Goal: Obtain resource: Download file/media

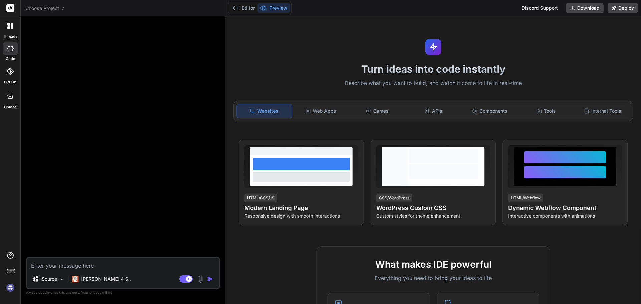
click at [9, 286] on img at bounding box center [10, 287] width 11 height 11
type textarea "x"
click at [60, 264] on textarea at bounding box center [123, 264] width 192 height 12
paste textarea "need to create a one page landing page gismatmandi.com it is a arabic theme ara…"
type textarea "need to create a one page landing page gismatmandi.com it is a arabic theme ara…"
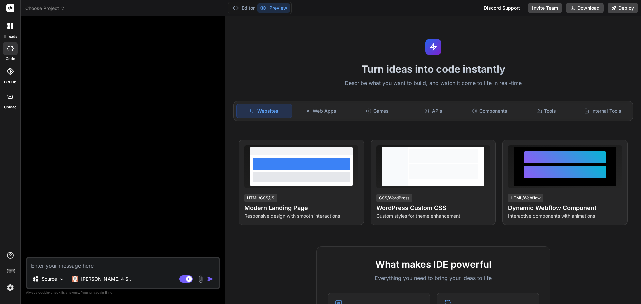
type textarea "x"
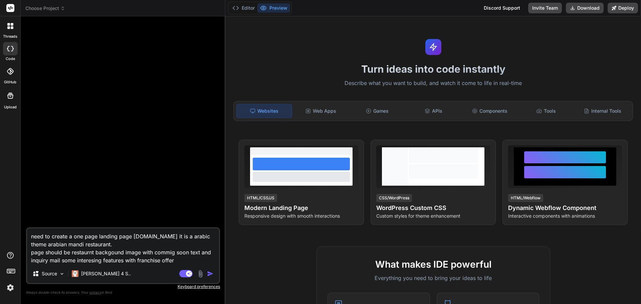
click at [131, 236] on textarea "need to create a one page landing page gismatmandi.com it is a arabic theme ara…" at bounding box center [123, 247] width 192 height 36
type textarea "need to create a one page landing page gismatmandi.com it is a arabic theme ara…"
type textarea "x"
type textarea "need to create a one page landing page f gismatmandi.com it is a arabic theme a…"
type textarea "x"
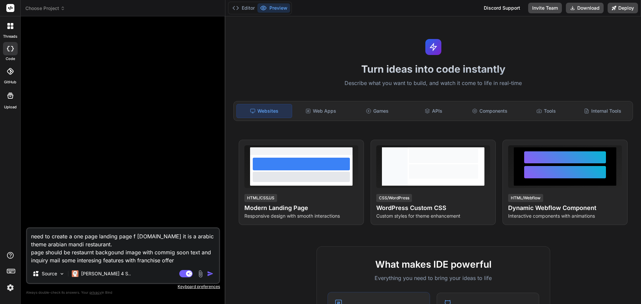
type textarea "need to create a one page landing page fo gismatmandi.com it is a arabic theme …"
type textarea "x"
type textarea "need to create a one page landing page for gismatmandi.com it is a arabic theme…"
type textarea "x"
type textarea "need to create a one page landing page for gismatmandi.com it is a arabic theme…"
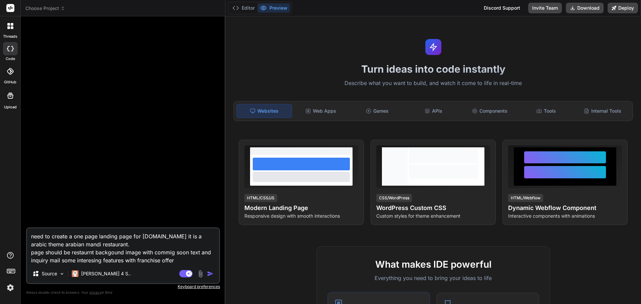
type textarea "x"
type textarea "need to create a one page landing page for gismatmandi.com it is a arabic theme…"
click at [210, 273] on img "button" at bounding box center [210, 274] width 7 height 7
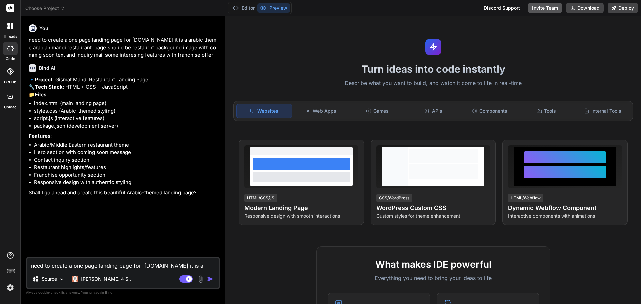
type textarea "x"
click at [149, 264] on textarea "need to create a one page landing page for gismatmandi.com it is a arabic theme…" at bounding box center [123, 264] width 192 height 12
type textarea "y"
type textarea "x"
type textarea "ye"
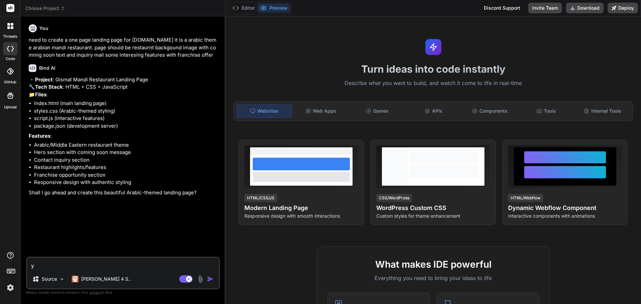
type textarea "x"
type textarea "yes"
type textarea "x"
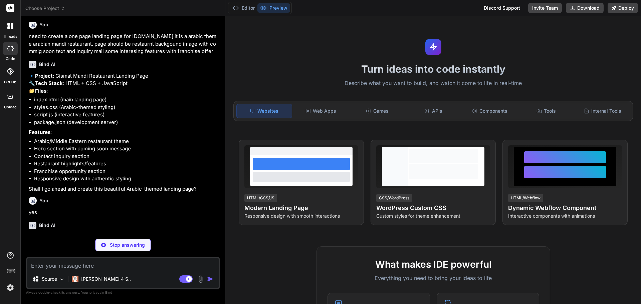
scroll to position [19, 0]
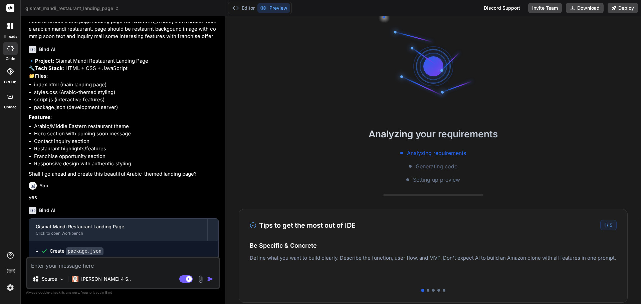
type textarea "x"
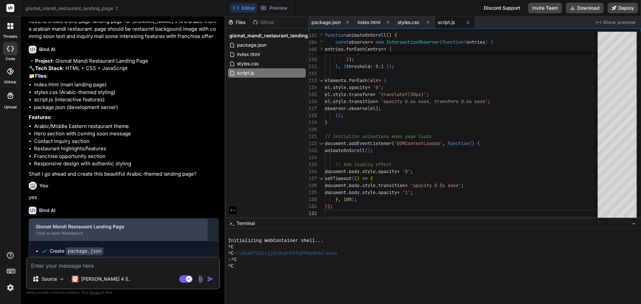
click at [127, 230] on div "Gismat Mandi Restaurant Landing Page" at bounding box center [118, 227] width 165 height 7
click at [78, 230] on div "Gismat Mandi Restaurant Landing Page" at bounding box center [118, 227] width 165 height 7
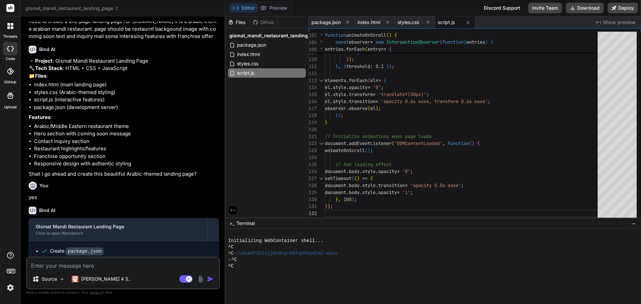
click at [624, 21] on span "Show preview" at bounding box center [619, 22] width 33 height 7
click at [255, 54] on span "index.html" at bounding box center [248, 54] width 24 height 8
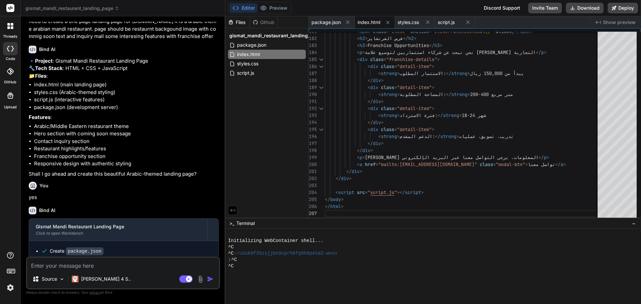
click at [577, 23] on div "package.json index.html styles.css script.js" at bounding box center [449, 22] width 281 height 12
click at [626, 24] on span "Show preview" at bounding box center [619, 22] width 33 height 7
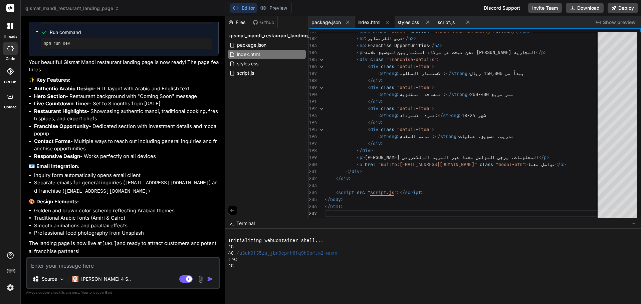
click at [108, 265] on textarea at bounding box center [123, 264] width 192 height 12
type textarea "p"
type textarea "x"
type textarea "pr"
type textarea "x"
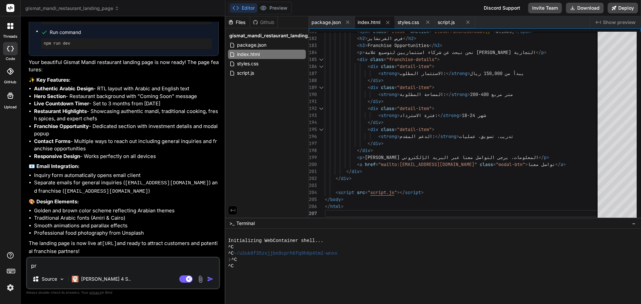
type textarea "pre"
type textarea "x"
type textarea "prev"
type textarea "x"
type textarea "previ"
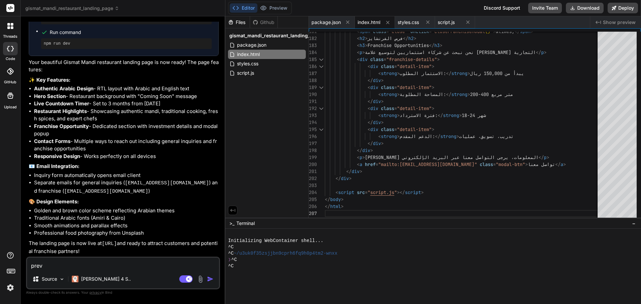
type textarea "x"
type textarea "previe"
type textarea "x"
type textarea "preview"
type textarea "x"
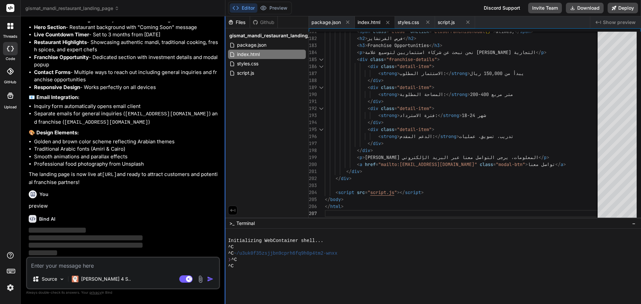
scroll to position [381, 0]
click at [225, 120] on div at bounding box center [225, 160] width 1 height 288
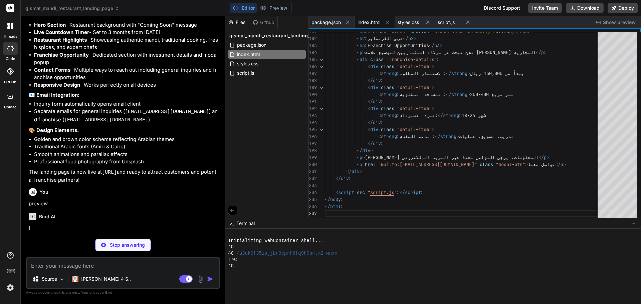
click at [225, 120] on div at bounding box center [225, 160] width 1 height 288
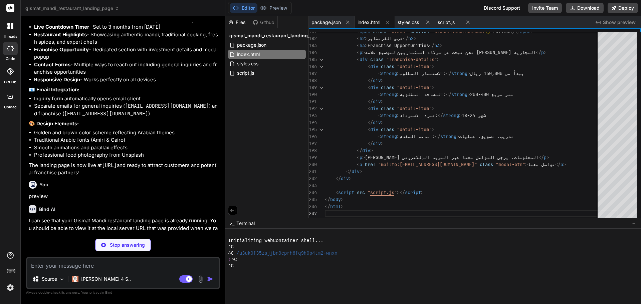
scroll to position [461, 0]
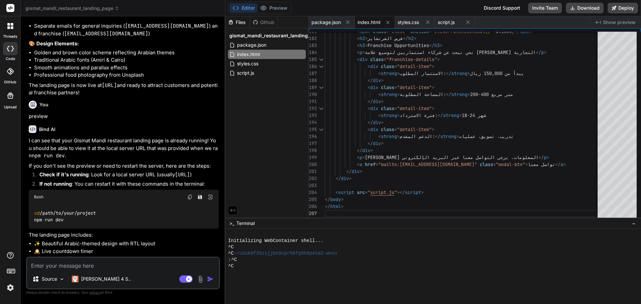
type textarea "x"
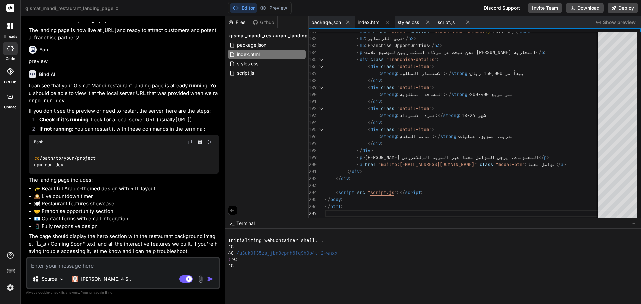
click at [188, 143] on img at bounding box center [189, 142] width 5 height 5
click at [281, 271] on div at bounding box center [430, 273] width 404 height 6
click at [274, 286] on div at bounding box center [430, 285] width 404 height 6
click at [325, 276] on div at bounding box center [430, 273] width 404 height 6
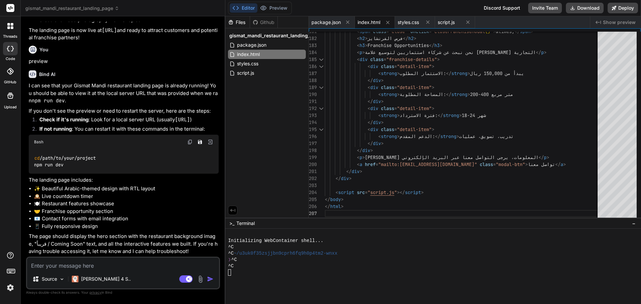
click at [211, 143] on img at bounding box center [210, 142] width 6 height 6
click at [622, 7] on button "Deploy" at bounding box center [623, 8] width 30 height 11
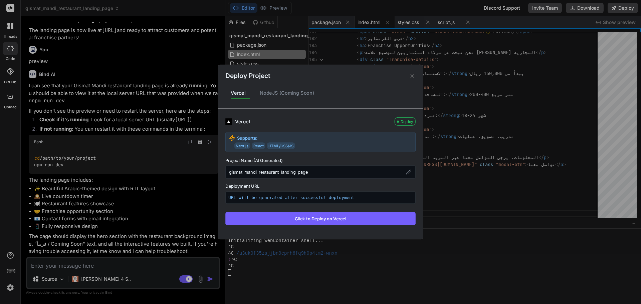
click at [411, 76] on icon at bounding box center [412, 76] width 6 height 6
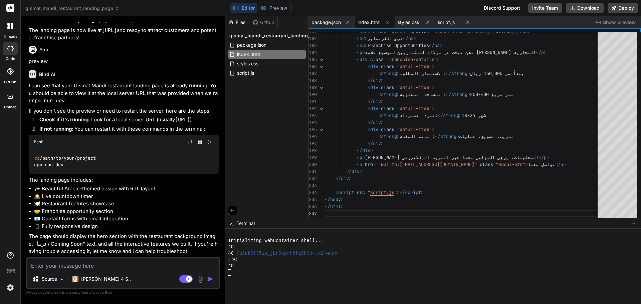
click at [613, 22] on span "Show preview" at bounding box center [619, 22] width 33 height 7
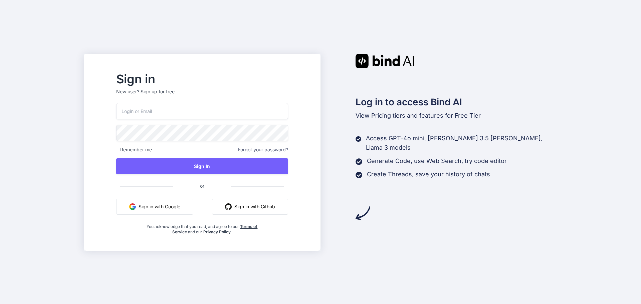
click at [171, 108] on input "email" at bounding box center [202, 111] width 172 height 16
type input "nagesh@vemula.org"
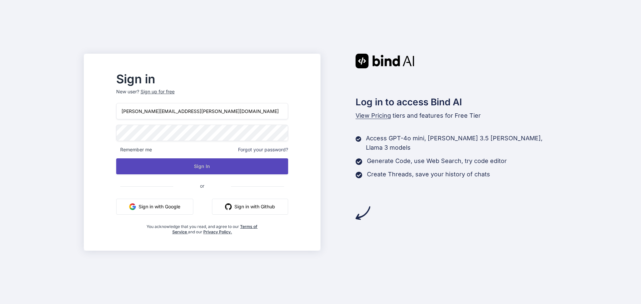
click at [255, 167] on button "Sign In" at bounding box center [202, 167] width 172 height 16
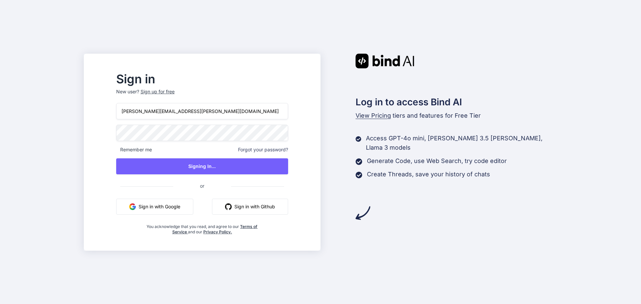
click at [21, 216] on div "Sign in New user? Sign up for free nagesh@vemula.org Remember me Forgot your pa…" at bounding box center [320, 152] width 641 height 304
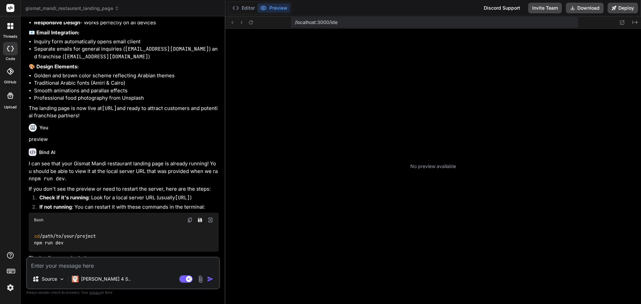
scroll to position [63, 0]
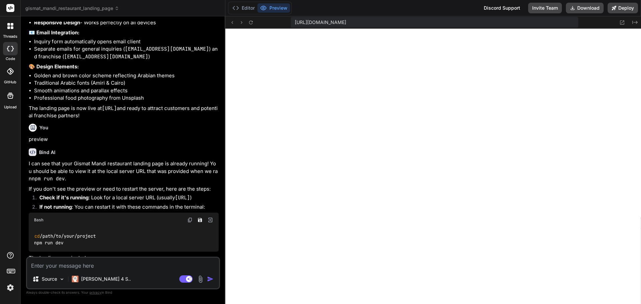
type textarea "x"
click at [98, 266] on textarea at bounding box center [123, 264] width 192 height 12
type textarea "a"
type textarea "x"
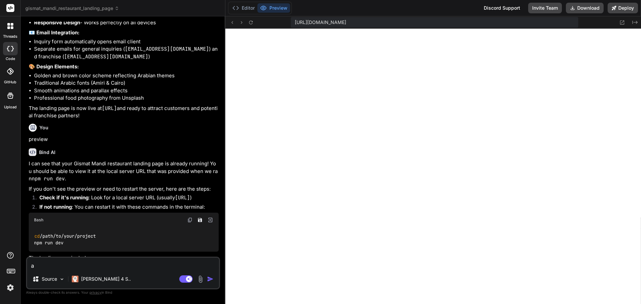
type textarea "al"
type textarea "x"
type textarea "all"
type textarea "x"
type textarea "all"
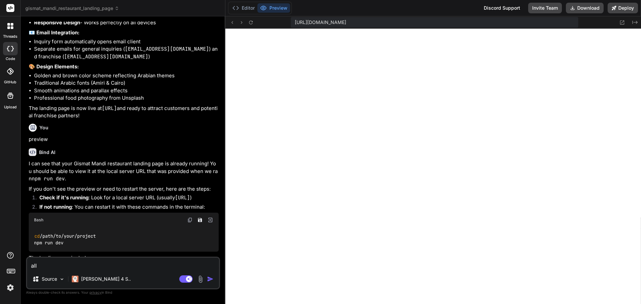
type textarea "x"
type textarea "all t"
type textarea "x"
type textarea "all te"
type textarea "x"
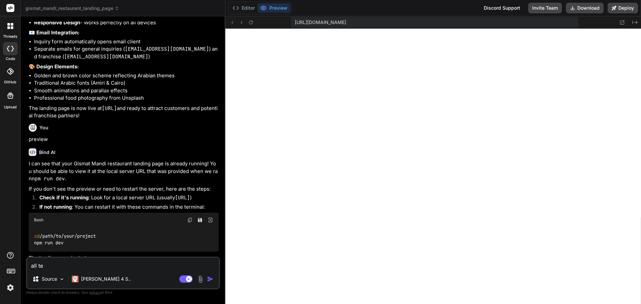
type textarea "all tex"
type textarea "x"
type textarea "all text"
type textarea "x"
type textarea "all text"
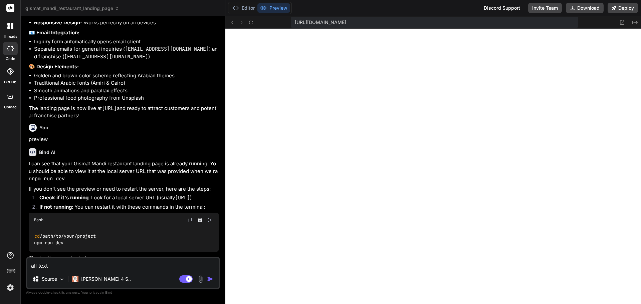
type textarea "x"
type textarea "all text s"
type textarea "x"
type textarea "all text sh"
type textarea "x"
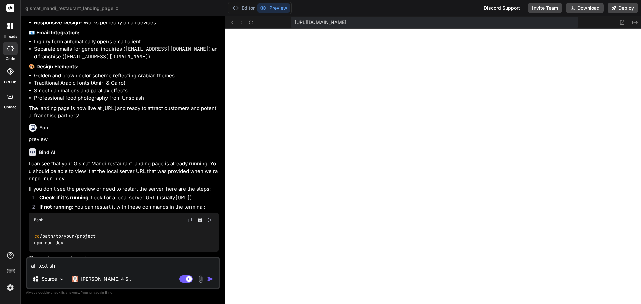
type textarea "all text sho"
type textarea "x"
type textarea "all text shou"
type textarea "x"
type textarea "all text [PERSON_NAME]"
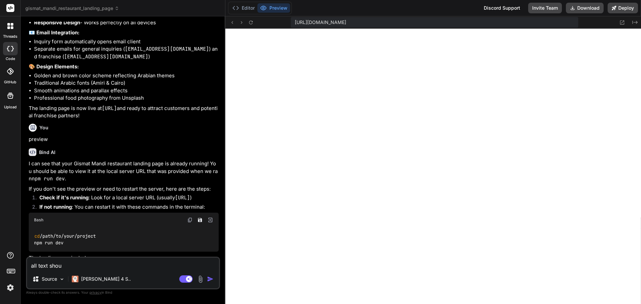
type textarea "x"
type textarea "all text shoubl"
type textarea "x"
type textarea "all text shouble"
type textarea "x"
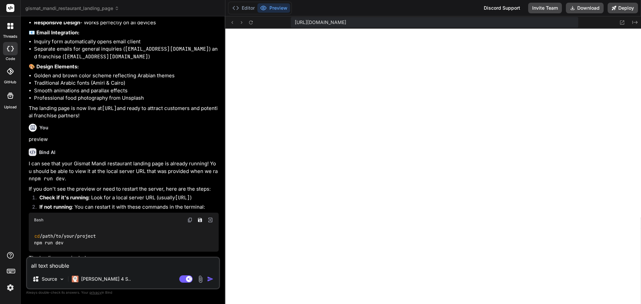
type textarea "all text shouble"
type textarea "x"
type textarea "all text shouble i"
type textarea "x"
type textarea "all text shouble"
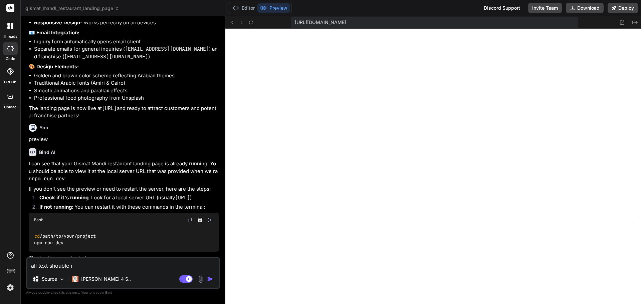
type textarea "x"
type textarea "all text shouble"
type textarea "x"
type textarea "all text shoubl"
type textarea "x"
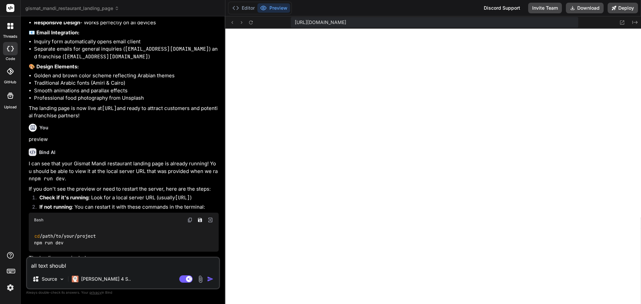
type textarea "all text [PERSON_NAME]"
type textarea "x"
type textarea "all text shou"
type textarea "x"
type textarea "all text shoul"
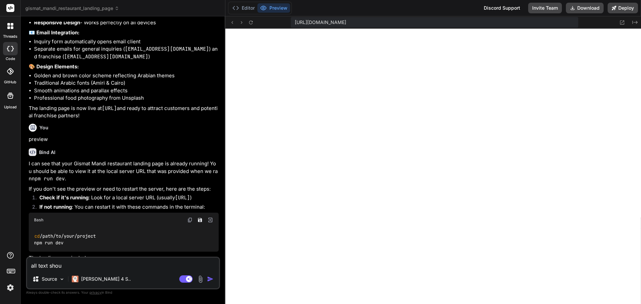
type textarea "x"
type textarea "all text should"
type textarea "x"
type textarea "all text should"
type textarea "x"
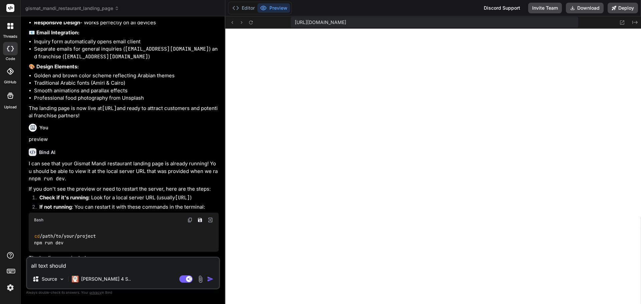
type textarea "all text should b"
type textarea "x"
type textarea "all text should be"
type textarea "x"
type textarea "all text should be"
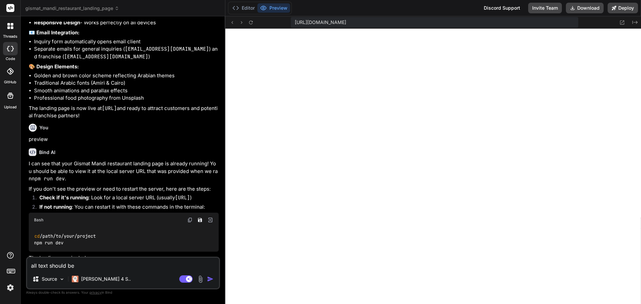
type textarea "x"
type textarea "all text should be e"
type textarea "x"
type textarea "all text should be"
type textarea "x"
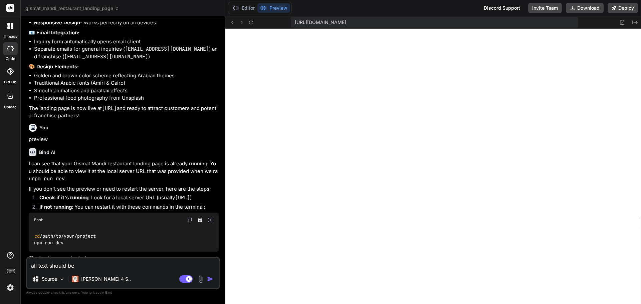
type textarea "all text should be o"
type textarea "x"
type textarea "all text should be"
type textarea "x"
type textarea "all text should be i"
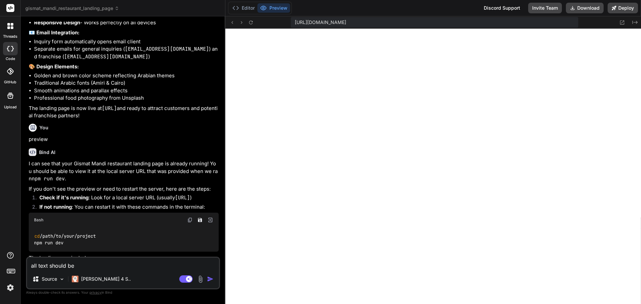
type textarea "x"
type textarea "all text should be in"
type textarea "x"
type textarea "all text should be in"
type textarea "x"
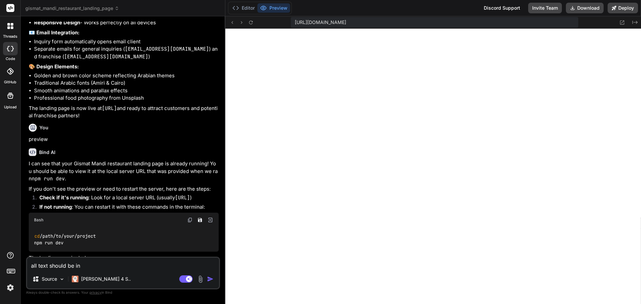
type textarea "all text should be in e"
type textarea "x"
type textarea "all text should be in en"
type textarea "x"
type textarea "all text should be in eng"
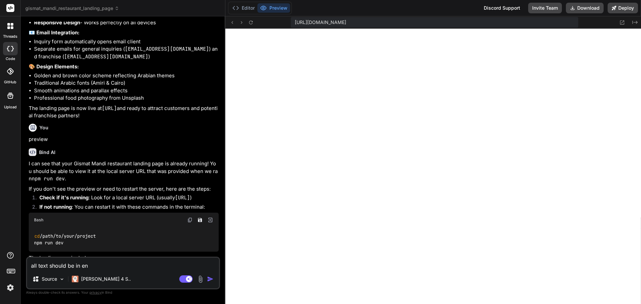
type textarea "x"
type textarea "all text should be in engl"
type textarea "x"
type textarea "all text should be in engli"
type textarea "x"
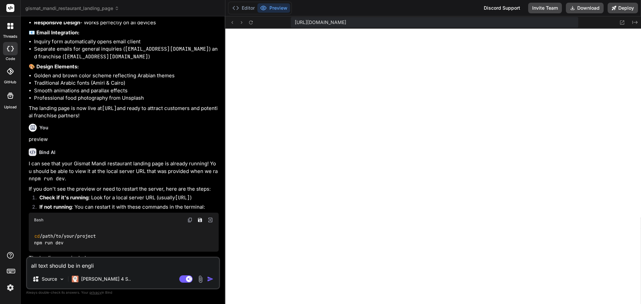
type textarea "all text should be in englis"
type textarea "x"
type textarea "all text should be in english"
type textarea "x"
type textarea "all text should be in english"
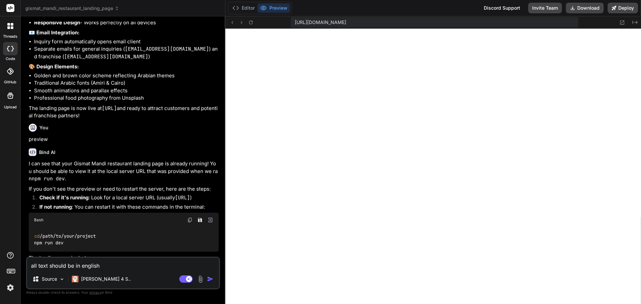
type textarea "x"
type textarea "all text should be in english i"
type textarea "x"
type textarea "all text should be in english in"
type textarea "x"
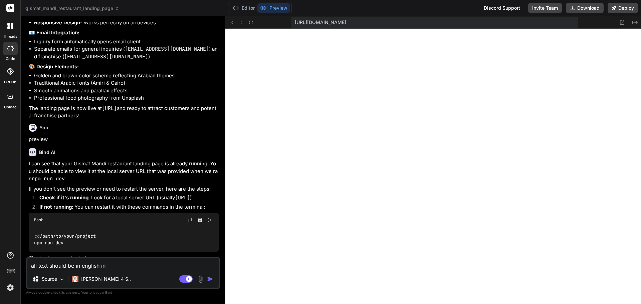
type textarea "all text should be in english ind"
type textarea "x"
type textarea "all text should be in english indi"
type textarea "x"
type textarea "all text should be in [GEOGRAPHIC_DATA]"
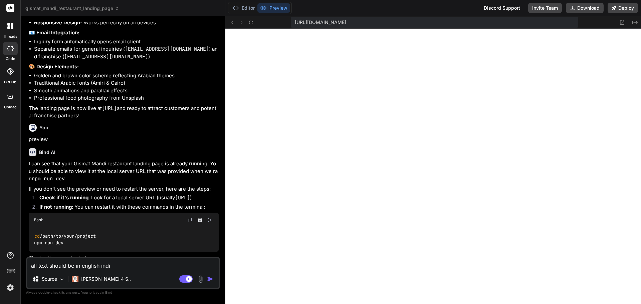
type textarea "x"
type textarea "all text should be in english indian"
type textarea "x"
type textarea "all text should be in english indian"
type textarea "x"
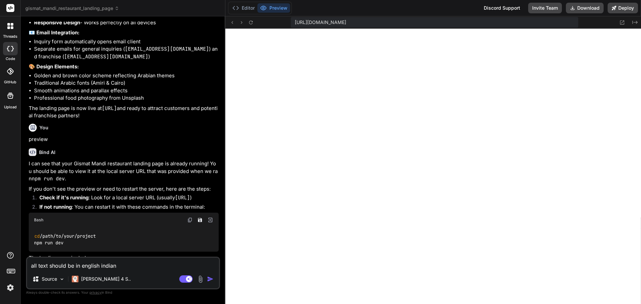
type textarea "all text should be in english indian b"
type textarea "x"
type textarea "all text should be in english indian ba"
type textarea "x"
type textarea "all text should be in english indian bas"
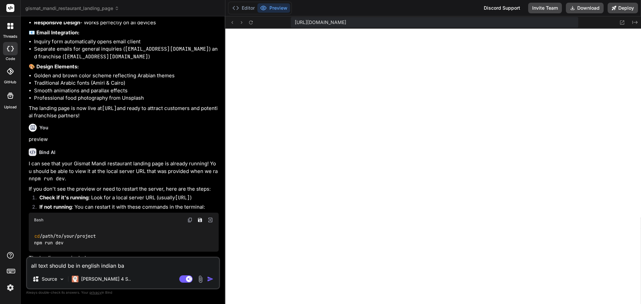
type textarea "x"
type textarea "all text should be in english indian base"
type textarea "x"
type textarea "all text should be in english indian basec"
type textarea "x"
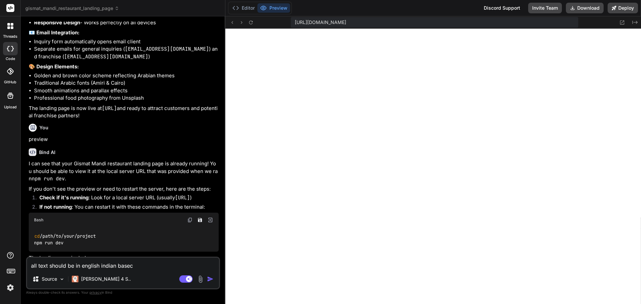
type textarea "all text should be in english indian basecd"
type textarea "x"
type textarea "all text should be in english indian basecd"
type textarea "x"
type textarea "all text should be in english indian basecd"
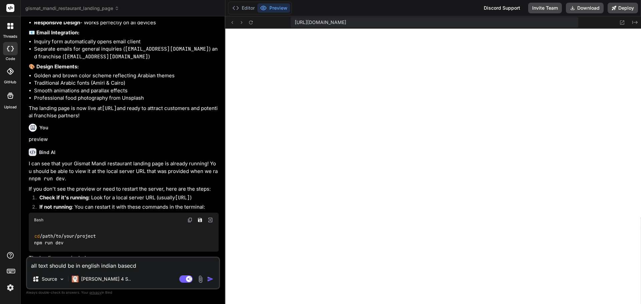
type textarea "x"
type textarea "all text should be in english indian basec"
type textarea "x"
type textarea "all text should be in english indian base"
type textarea "x"
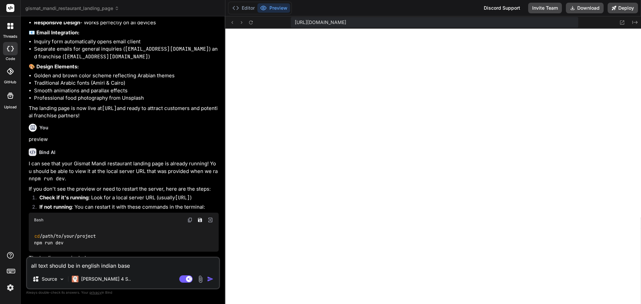
type textarea "all text should be in english indian based"
type textarea "x"
type textarea "all text should be in english indian based"
type textarea "x"
type textarea "all text should be in english iindian based"
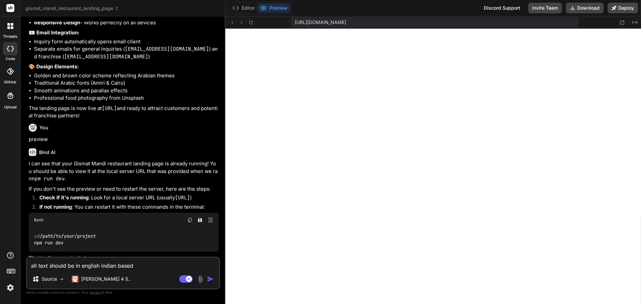
type textarea "x"
type textarea "all text should be in english itindian based"
type textarea "x"
type textarea "all text should be in english it indian based"
type textarea "x"
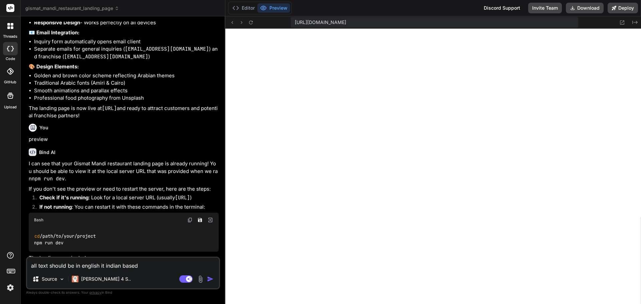
type textarea "all text should be in english it iindian based"
type textarea "x"
type textarea "all text should be in english it isindian based"
type textarea "x"
type textarea "all text should be in english it is indian based"
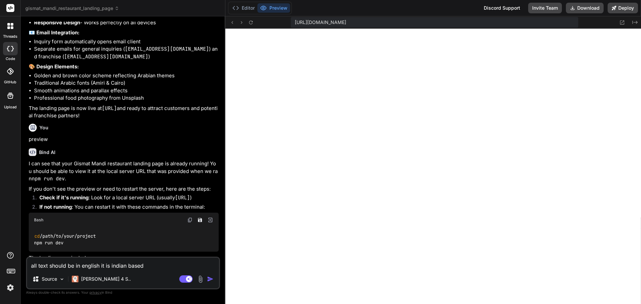
type textarea "x"
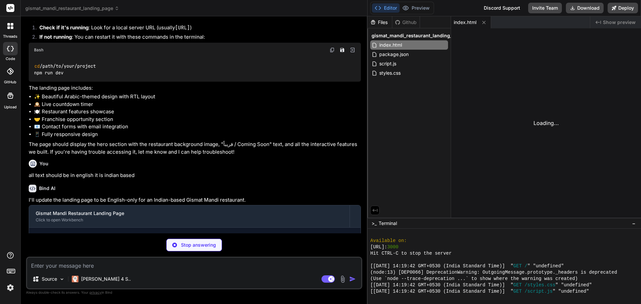
scroll to position [585, 0]
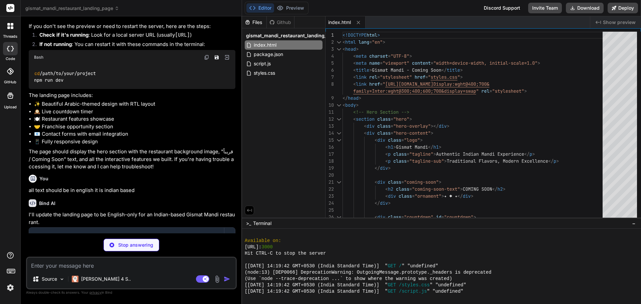
drag, startPoint x: 225, startPoint y: 181, endPoint x: 229, endPoint y: 194, distance: 13.5
click at [229, 194] on div "Bind AI Web Search Created with Pixso. Code Generator You need to create a one …" at bounding box center [131, 160] width 221 height 288
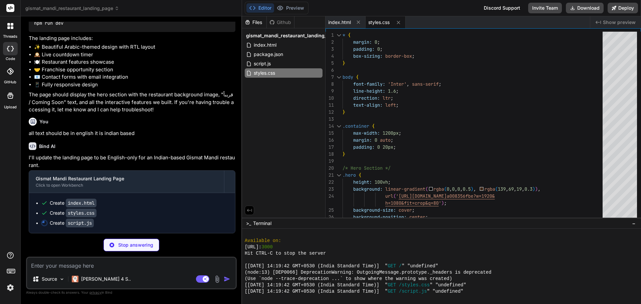
scroll to position [666, 0]
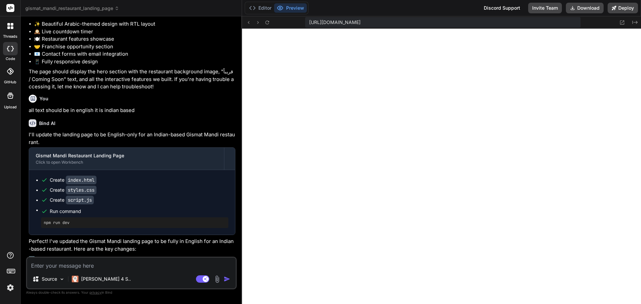
type textarea "x"
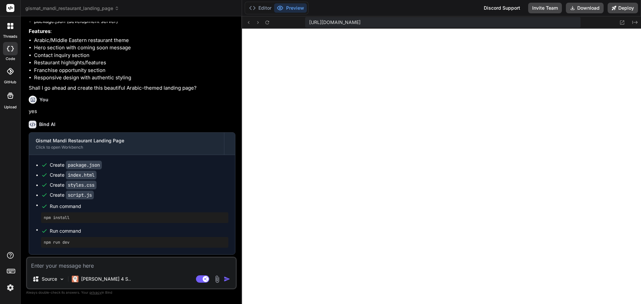
scroll to position [0, 0]
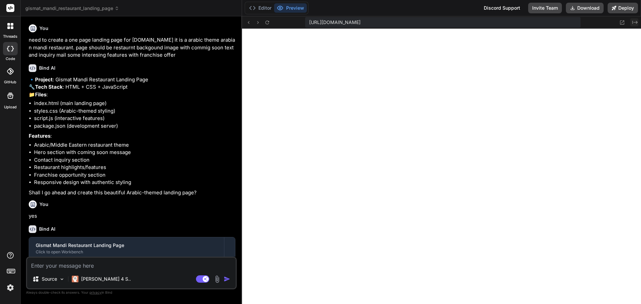
click at [635, 24] on icon "Created with Pixso." at bounding box center [634, 22] width 5 height 5
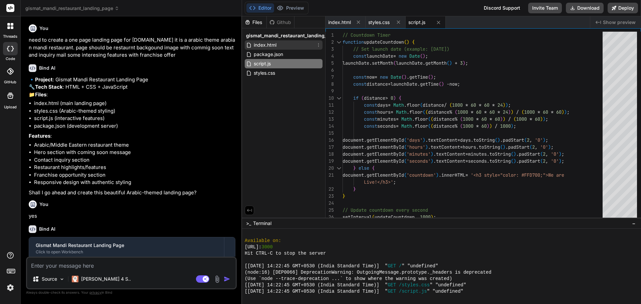
click at [273, 46] on span "index.html" at bounding box center [265, 45] width 24 height 8
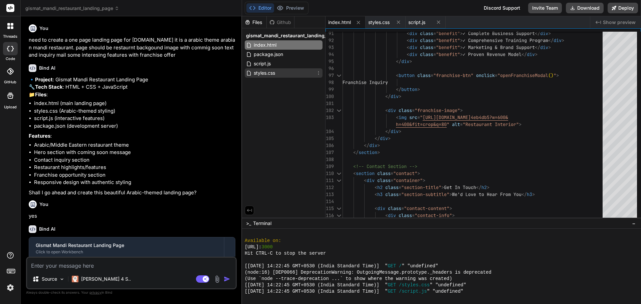
click at [268, 73] on span "styles.css" at bounding box center [264, 73] width 23 height 8
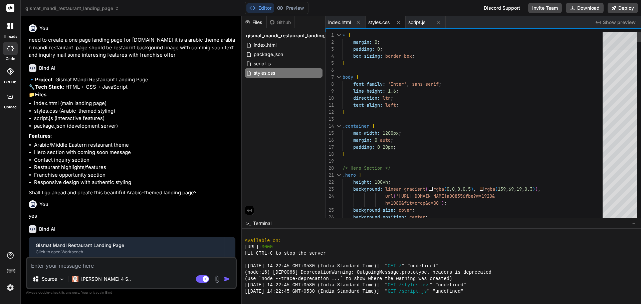
click at [637, 32] on div at bounding box center [620, 41] width 34 height 18
click at [626, 21] on span "Show preview" at bounding box center [619, 22] width 33 height 7
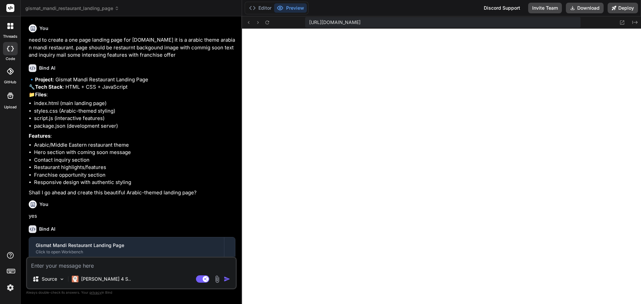
click at [64, 262] on textarea at bounding box center [131, 264] width 209 height 12
type textarea "u"
type textarea "x"
type textarea "us"
type textarea "x"
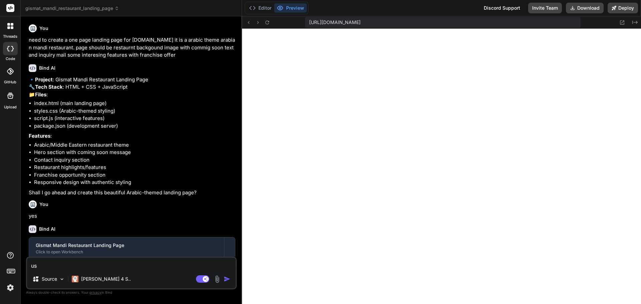
type textarea "use"
type textarea "x"
type textarea "use"
type textarea "x"
type textarea "use"
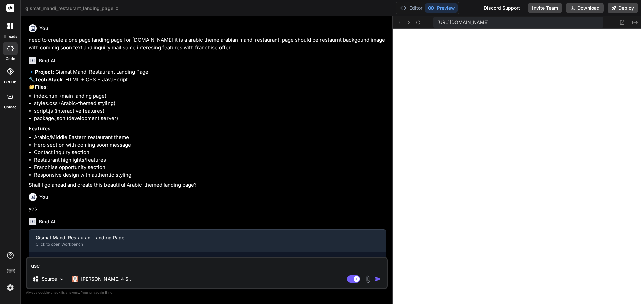
drag, startPoint x: 242, startPoint y: 165, endPoint x: 411, endPoint y: 166, distance: 169.6
click at [411, 166] on div "gismat_mandi_restaurant_landing_page Created with Pixso. Bind AI Web Search Cre…" at bounding box center [331, 152] width 620 height 304
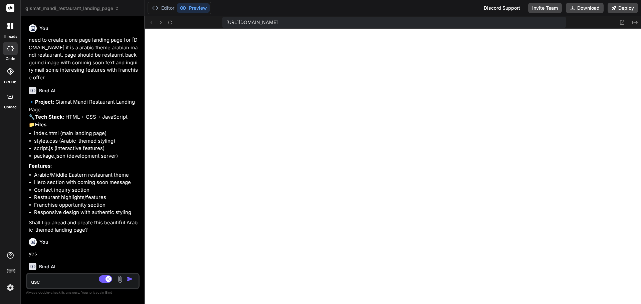
drag, startPoint x: 392, startPoint y: 143, endPoint x: 121, endPoint y: 132, distance: 271.3
click at [121, 132] on div "Bind AI Web Search Created with Pixso. Code Generator You need to create a one …" at bounding box center [83, 160] width 124 height 288
click at [592, 5] on button "Download" at bounding box center [585, 8] width 38 height 11
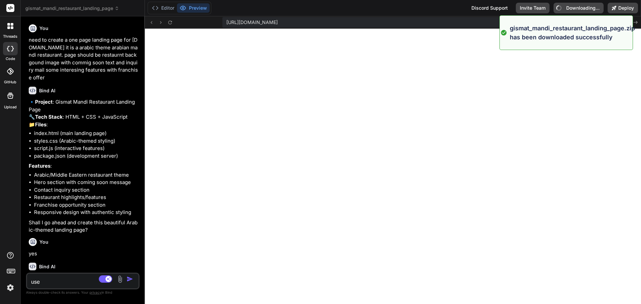
type textarea "x"
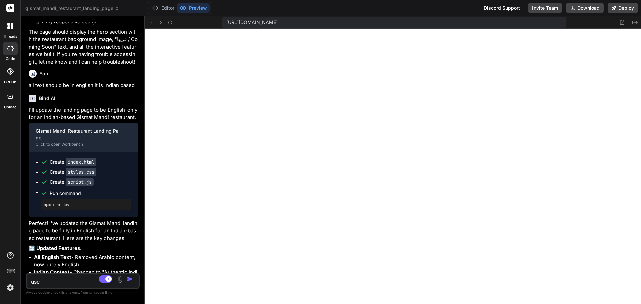
scroll to position [1068, 0]
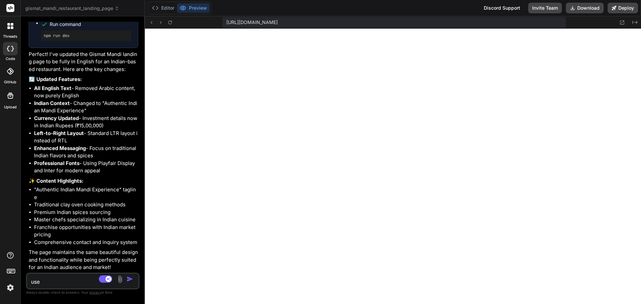
click at [44, 283] on textarea "use" at bounding box center [73, 280] width 93 height 12
drag, startPoint x: 49, startPoint y: 279, endPoint x: 0, endPoint y: 262, distance: 51.9
click at [27, 274] on textarea "use" at bounding box center [73, 280] width 93 height 12
type textarea "r"
type textarea "x"
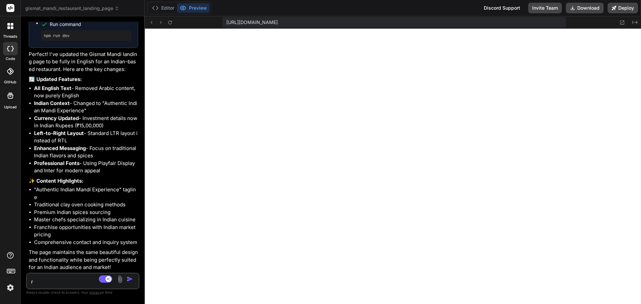
type textarea "re"
type textarea "x"
type textarea "rem"
type textarea "x"
type textarea "remo"
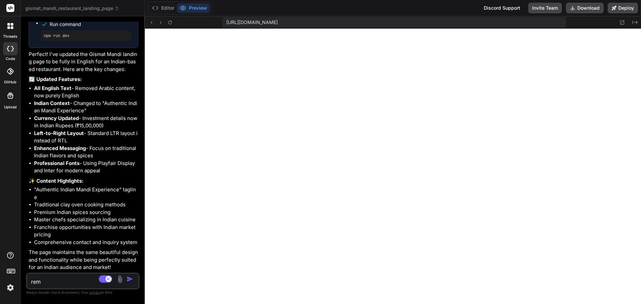
type textarea "x"
type textarea "remov"
type textarea "x"
type textarea "remove"
type textarea "x"
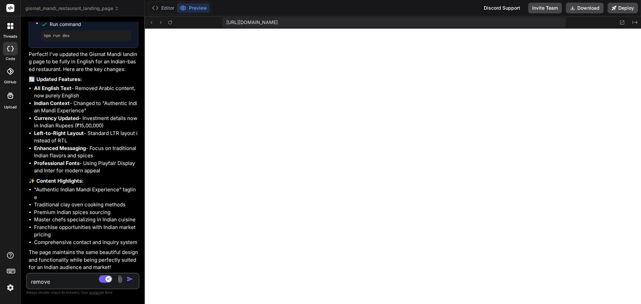
type textarea "remove"
type textarea "x"
type textarea "remove t"
type textarea "x"
type textarea "remove ti"
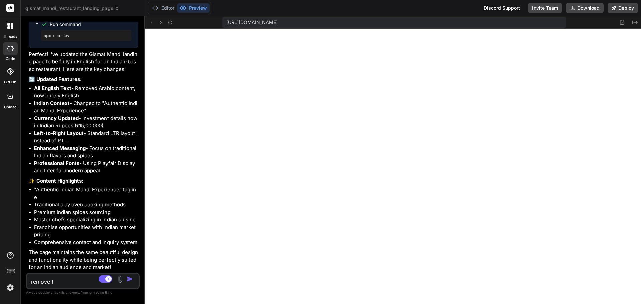
type textarea "x"
type textarea "remove [PERSON_NAME]"
type textarea "x"
type textarea "remove time"
type textarea "x"
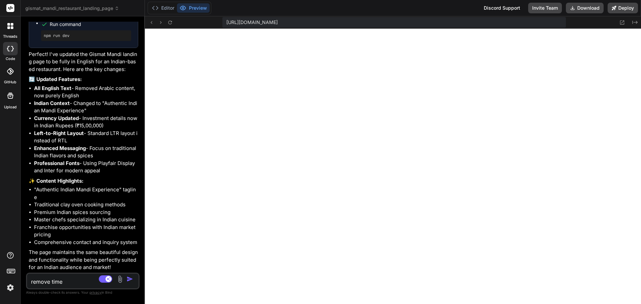
type textarea "remove timer"
type textarea "x"
type textarea "remove timer"
type textarea "x"
type textarea "remove timer a"
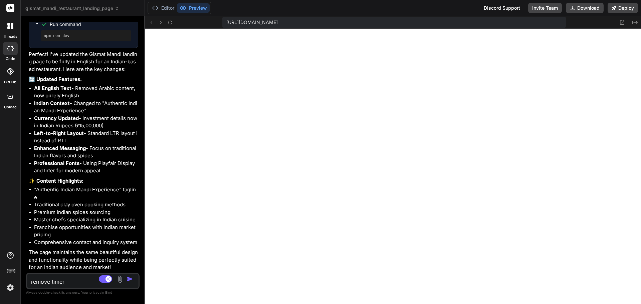
type textarea "x"
type textarea "remove timer an"
type textarea "x"
type textarea "remove timer and"
type textarea "x"
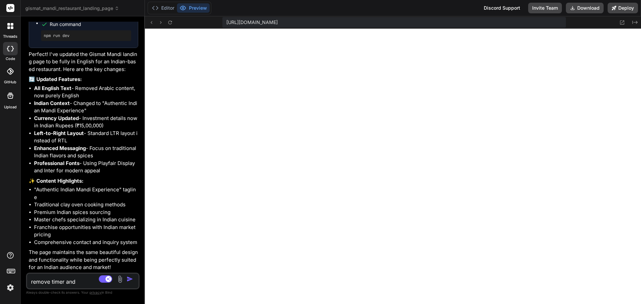
type textarea "remove timer and"
type textarea "x"
type textarea "remove timer and m"
type textarea "x"
type textarea "remove timer and ma"
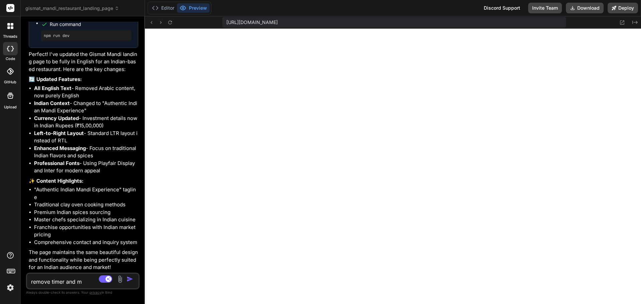
type textarea "x"
type textarea "remove timer and mak"
type textarea "x"
type textarea "remove timer and make"
type textarea "x"
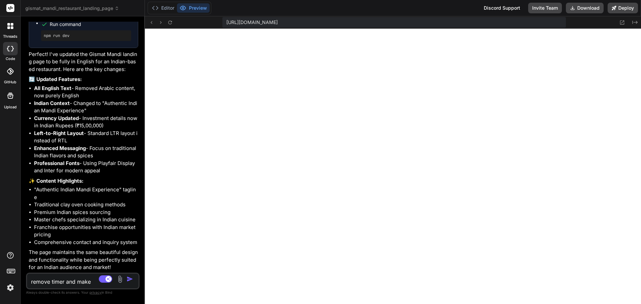
type textarea "remove timer and make"
type textarea "x"
type textarea "remove timer and make c"
type textarea "x"
type textarea "remove timer and make co"
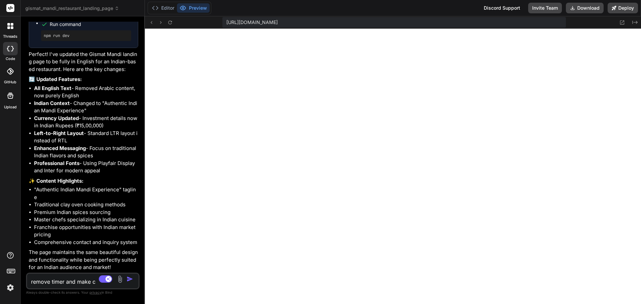
type textarea "x"
type textarea "remove timer and make con"
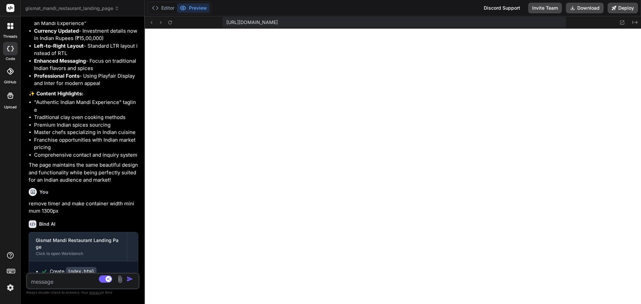
scroll to position [641, 0]
click at [591, 5] on button "Download" at bounding box center [585, 8] width 38 height 11
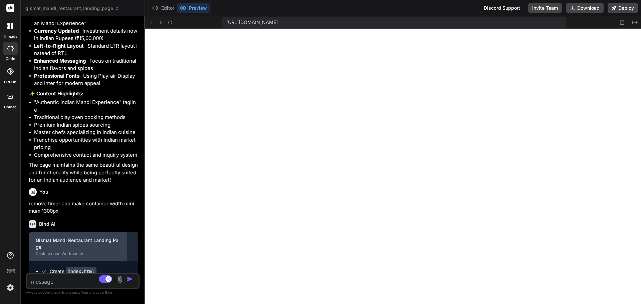
scroll to position [1418, 0]
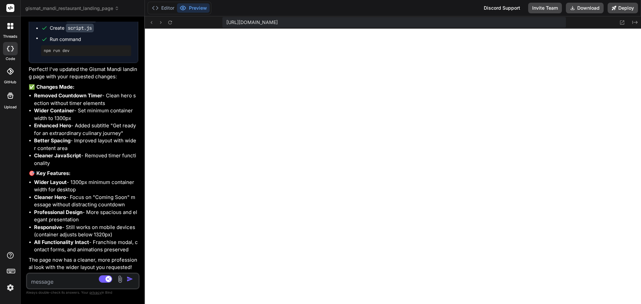
click at [55, 279] on textarea at bounding box center [73, 280] width 93 height 12
click at [65, 283] on textarea at bounding box center [73, 280] width 93 height 12
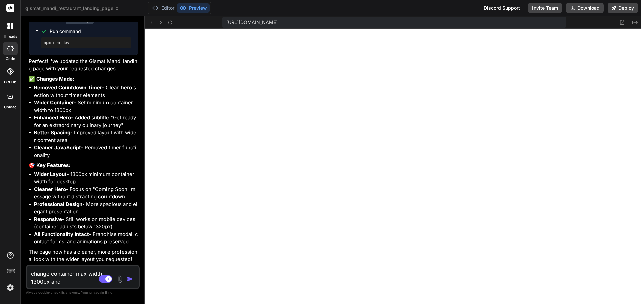
paste textarea "What Makes Us Special"
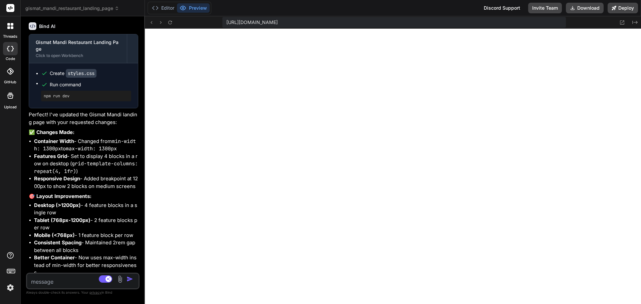
scroll to position [1751, 0]
